Goal: Information Seeking & Learning: Learn about a topic

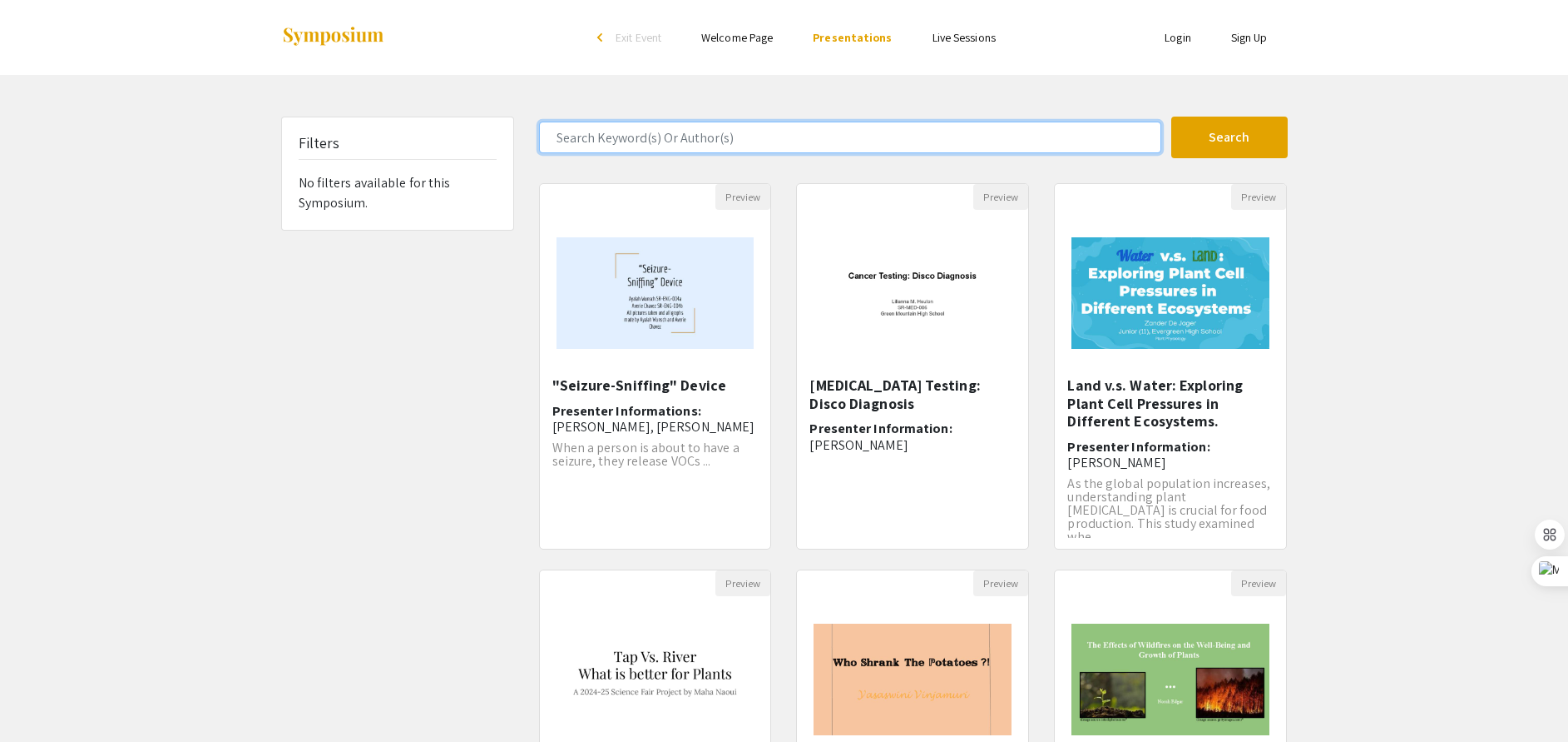
click at [671, 138] on input "Search Keyword(s) Or Author(s)" at bounding box center [850, 138] width 623 height 32
type input "[PERSON_NAME]"
click at [1171, 116] on button "Search" at bounding box center [1229, 137] width 116 height 42
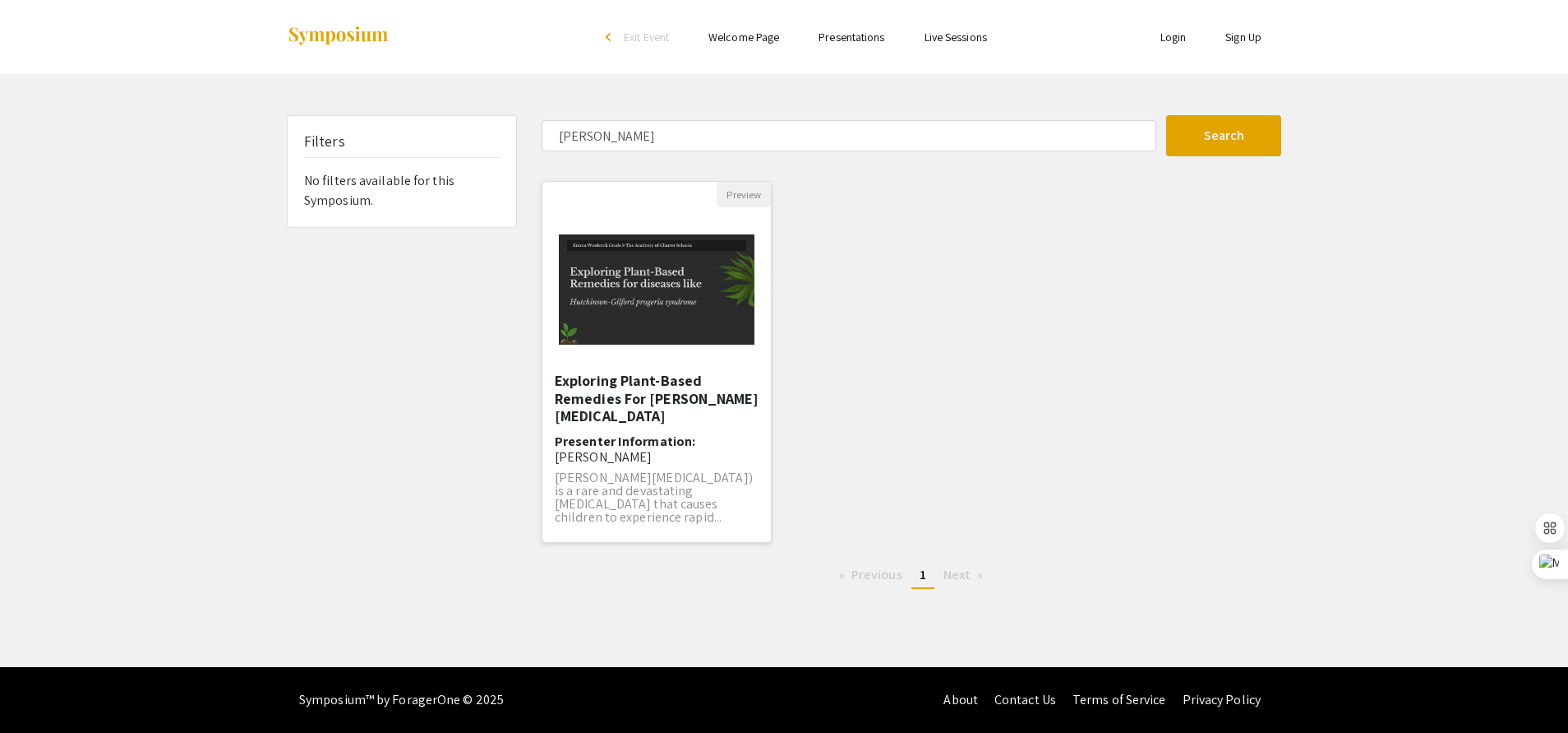
click at [656, 368] on div "Open Presentation <p>Exploring Plant-Based Remedies For Hutchinson Gilford Prog…" at bounding box center [656, 289] width 229 height 164
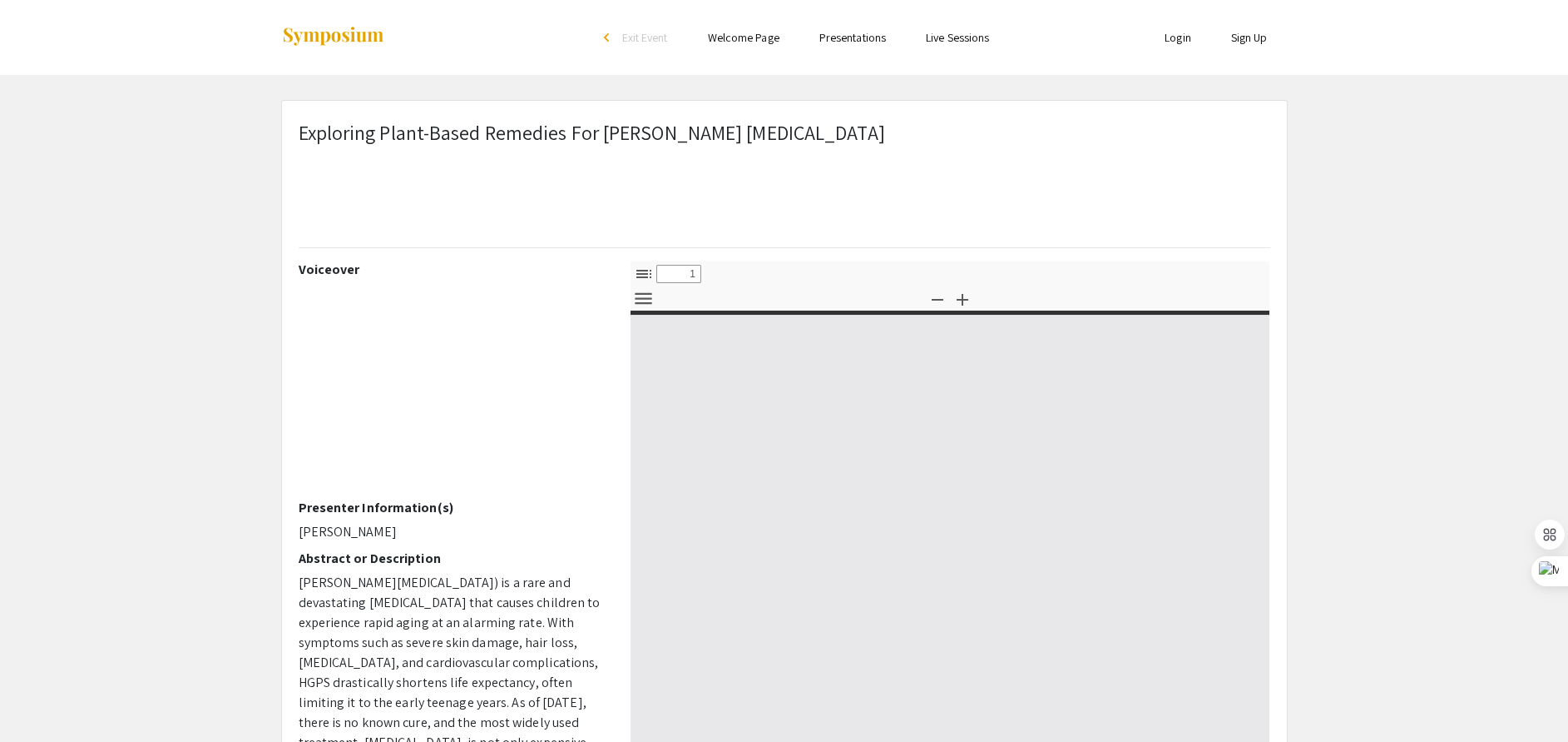
select select "custom"
type input "0"
select select "custom"
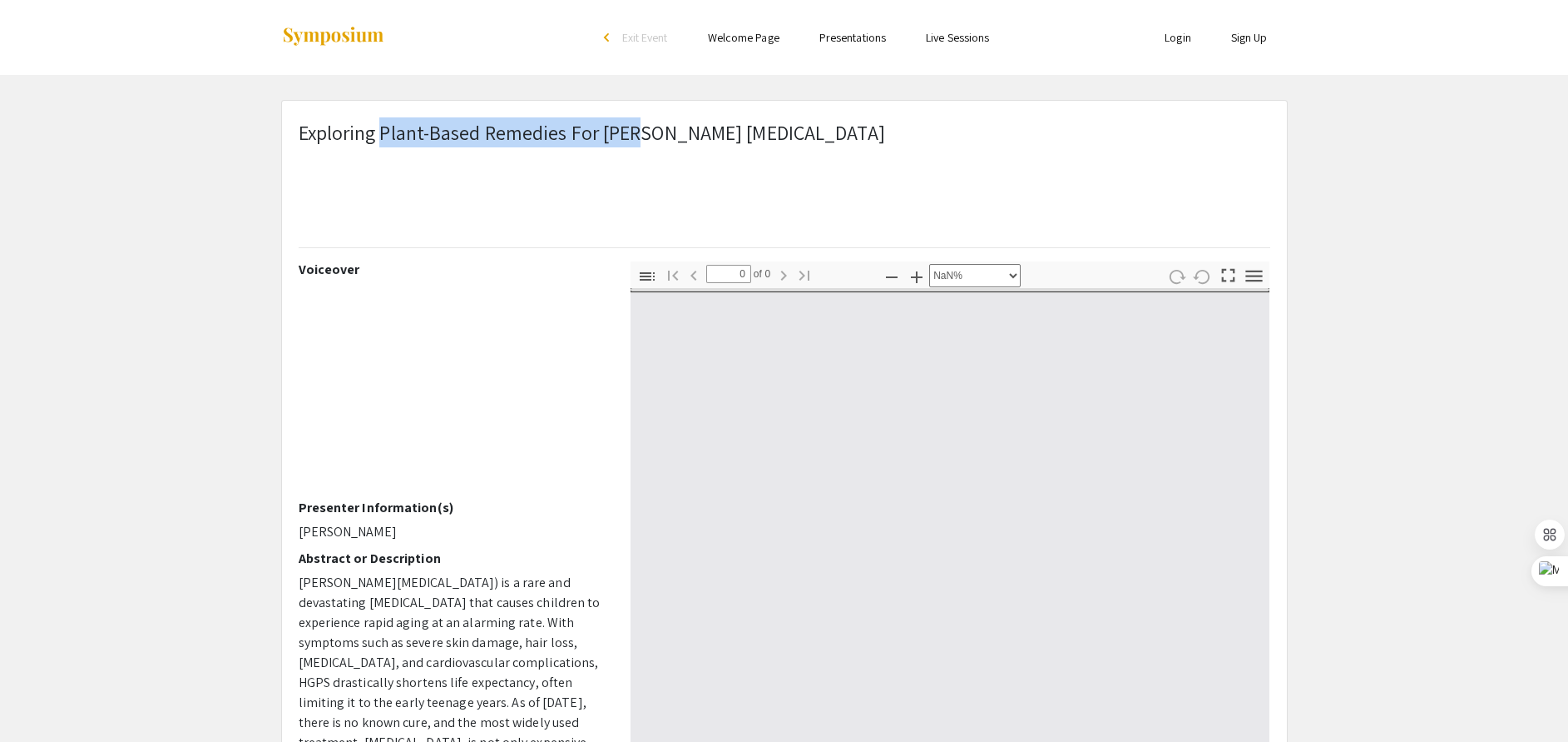
type input "1"
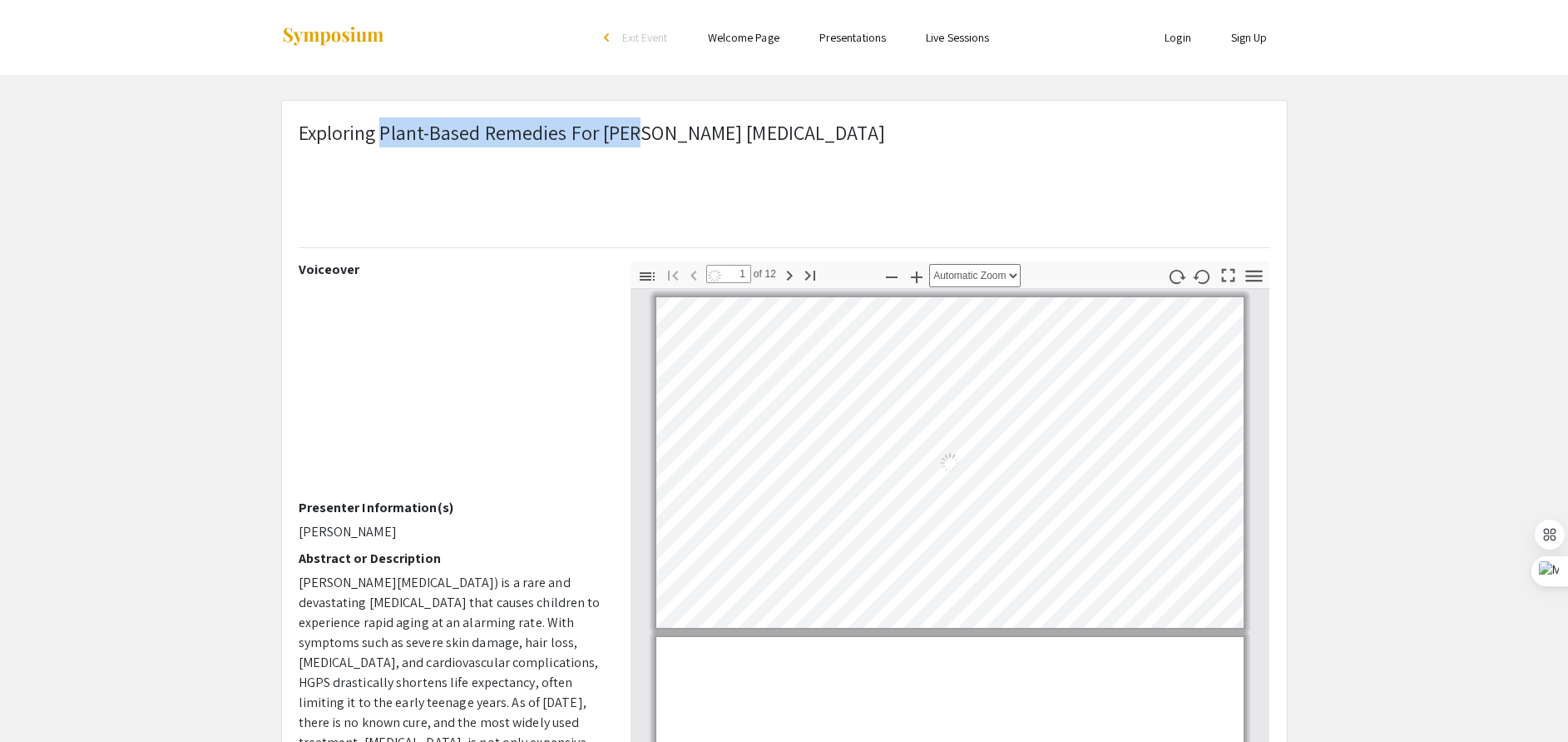
select select "auto"
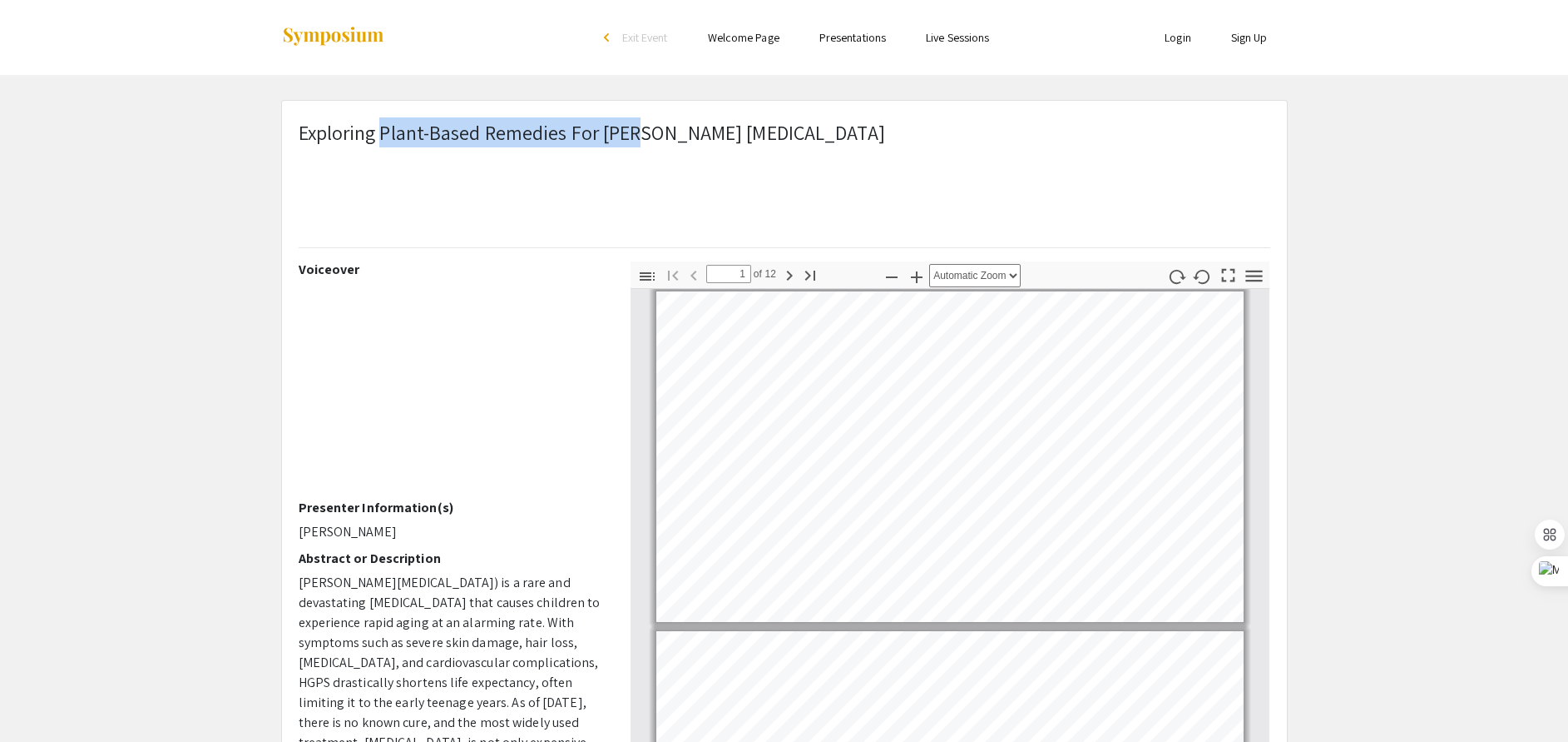
drag, startPoint x: 384, startPoint y: 133, endPoint x: 919, endPoint y: 136, distance: 535.0
click at [885, 136] on p "Exploring Plant-Based Remedies For [PERSON_NAME] [MEDICAL_DATA]" at bounding box center [591, 132] width 586 height 30
copy p "Plant-Based Remedies For [PERSON_NAME] [MEDICAL_DATA] Syndrom"
